Goal: Task Accomplishment & Management: Manage account settings

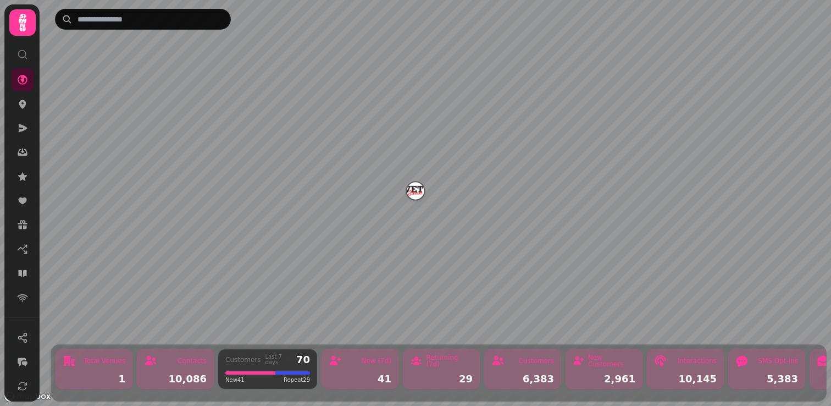
click at [28, 24] on icon at bounding box center [23, 23] width 22 height 22
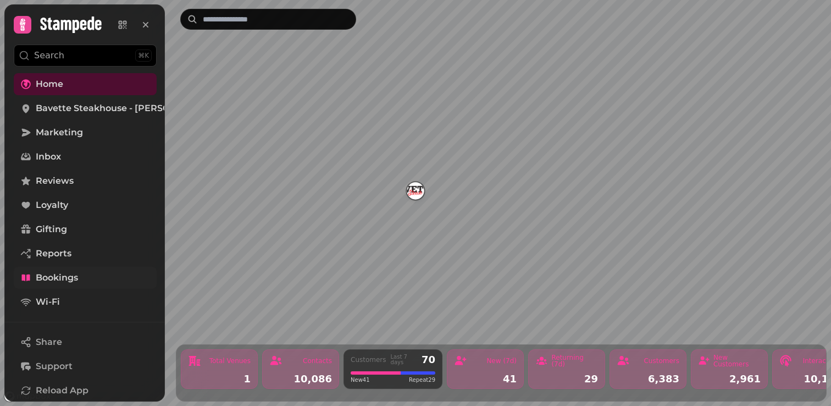
click at [73, 271] on span "Bookings" at bounding box center [57, 277] width 42 height 13
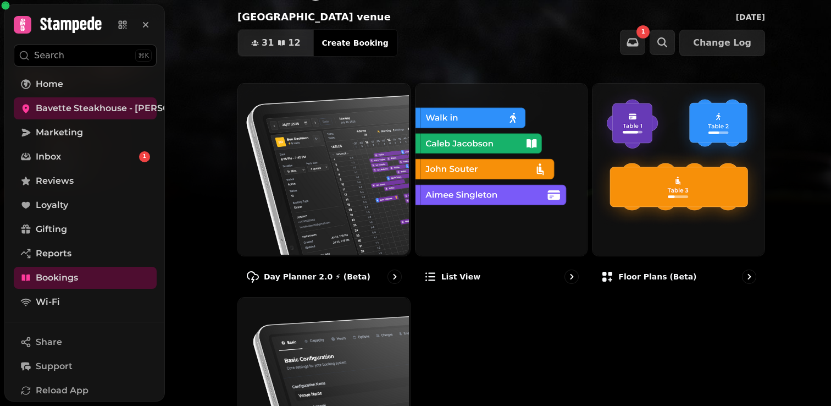
scroll to position [53, 0]
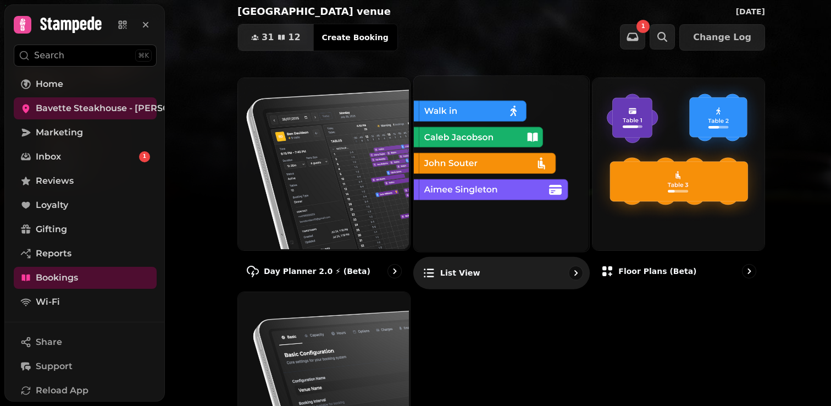
click at [499, 188] on img at bounding box center [499, 162] width 175 height 175
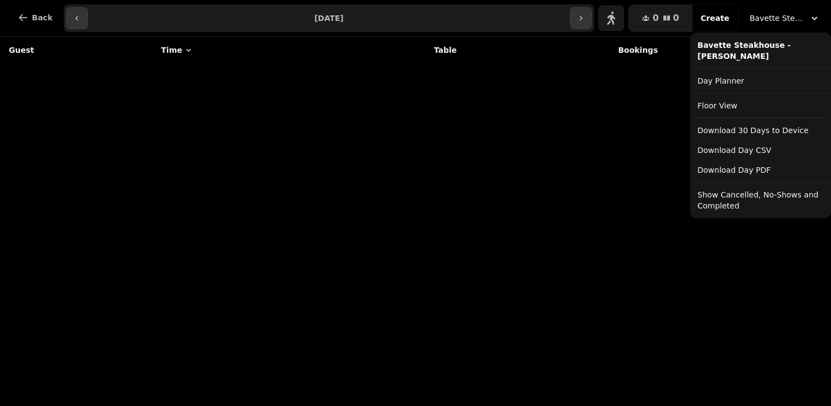
click at [802, 18] on span "Bavette Steakhouse - [PERSON_NAME]" at bounding box center [777, 18] width 55 height 11
click at [697, 194] on button "Show Cancelled, No-Shows and Completed" at bounding box center [760, 200] width 135 height 31
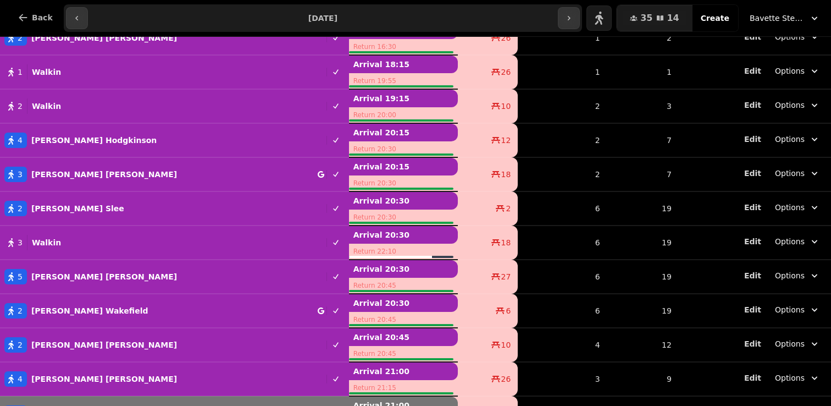
scroll to position [134, 0]
